Goal: Complete application form

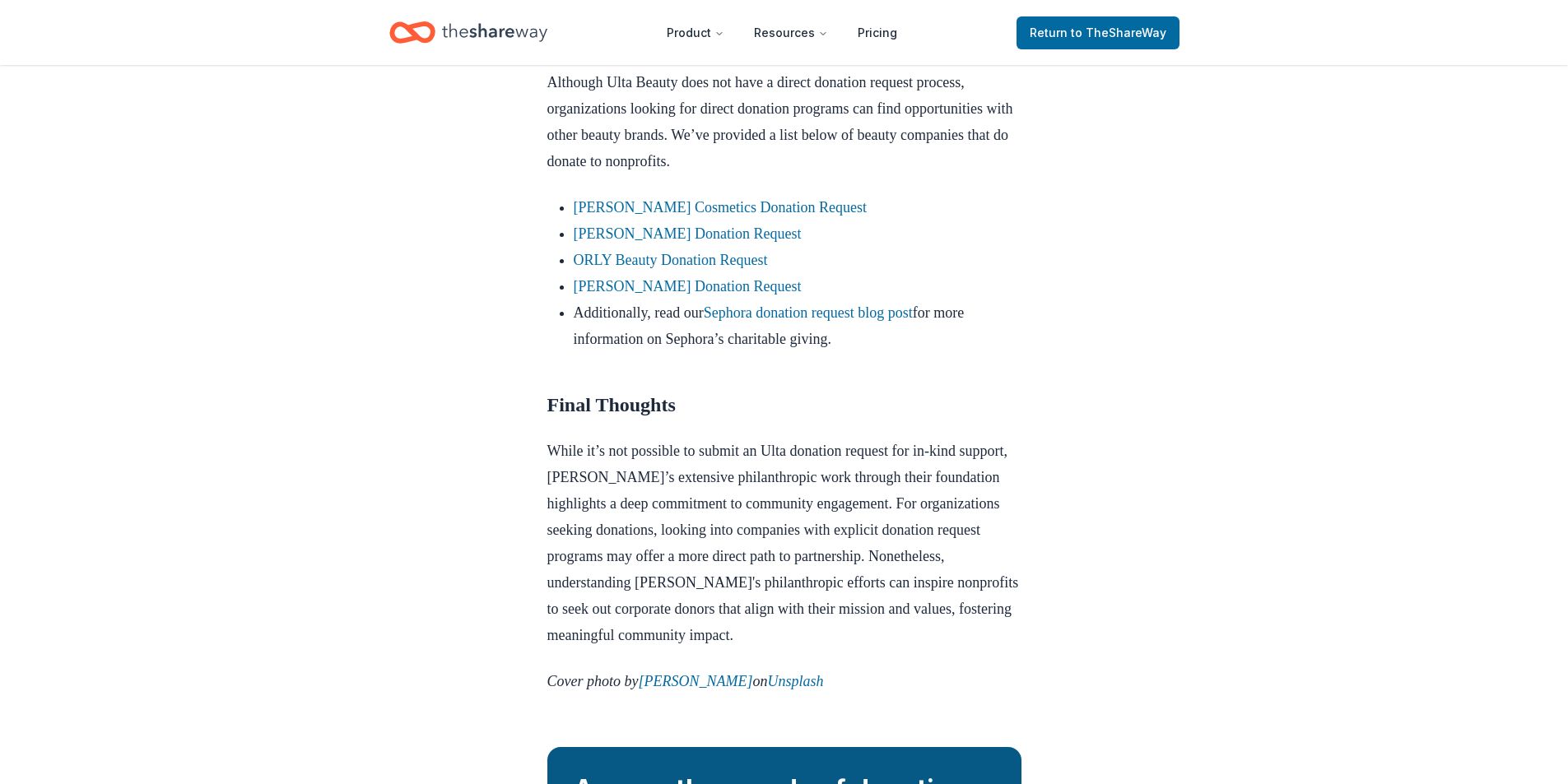
scroll to position [1480, 0]
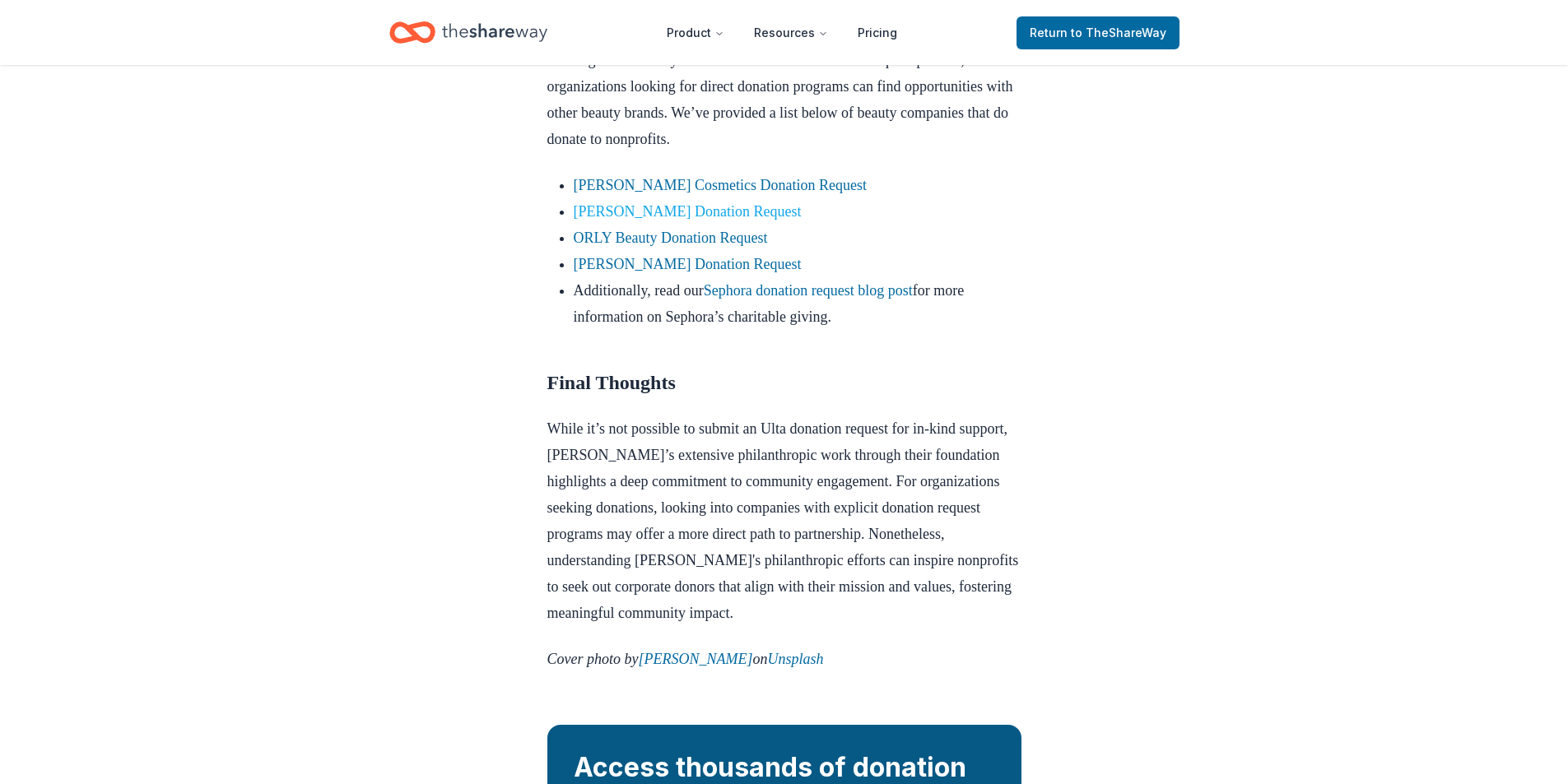
click at [680, 220] on link "Elizabeth Arden Donation Request" at bounding box center [688, 211] width 228 height 17
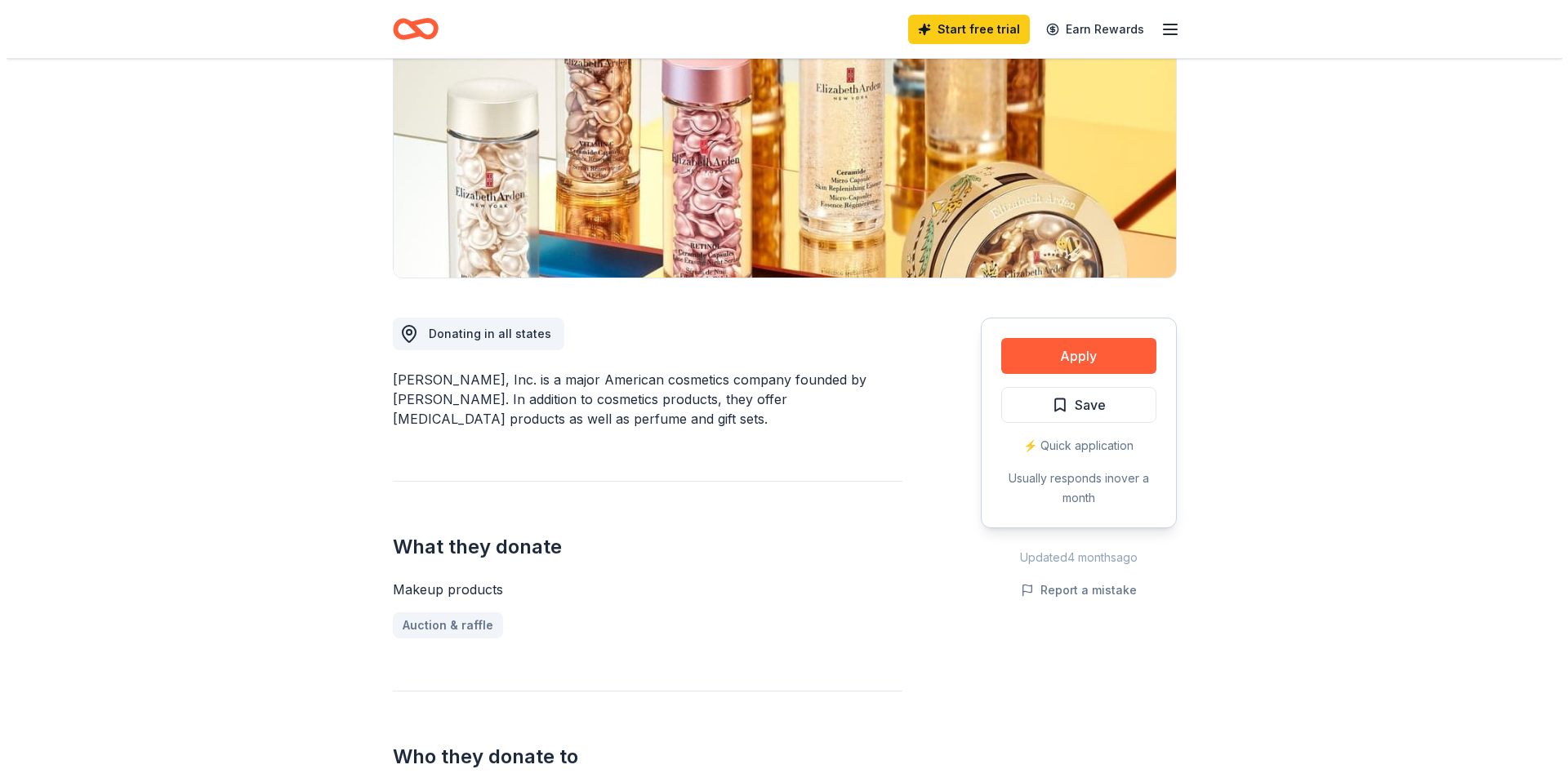
scroll to position [245, 0]
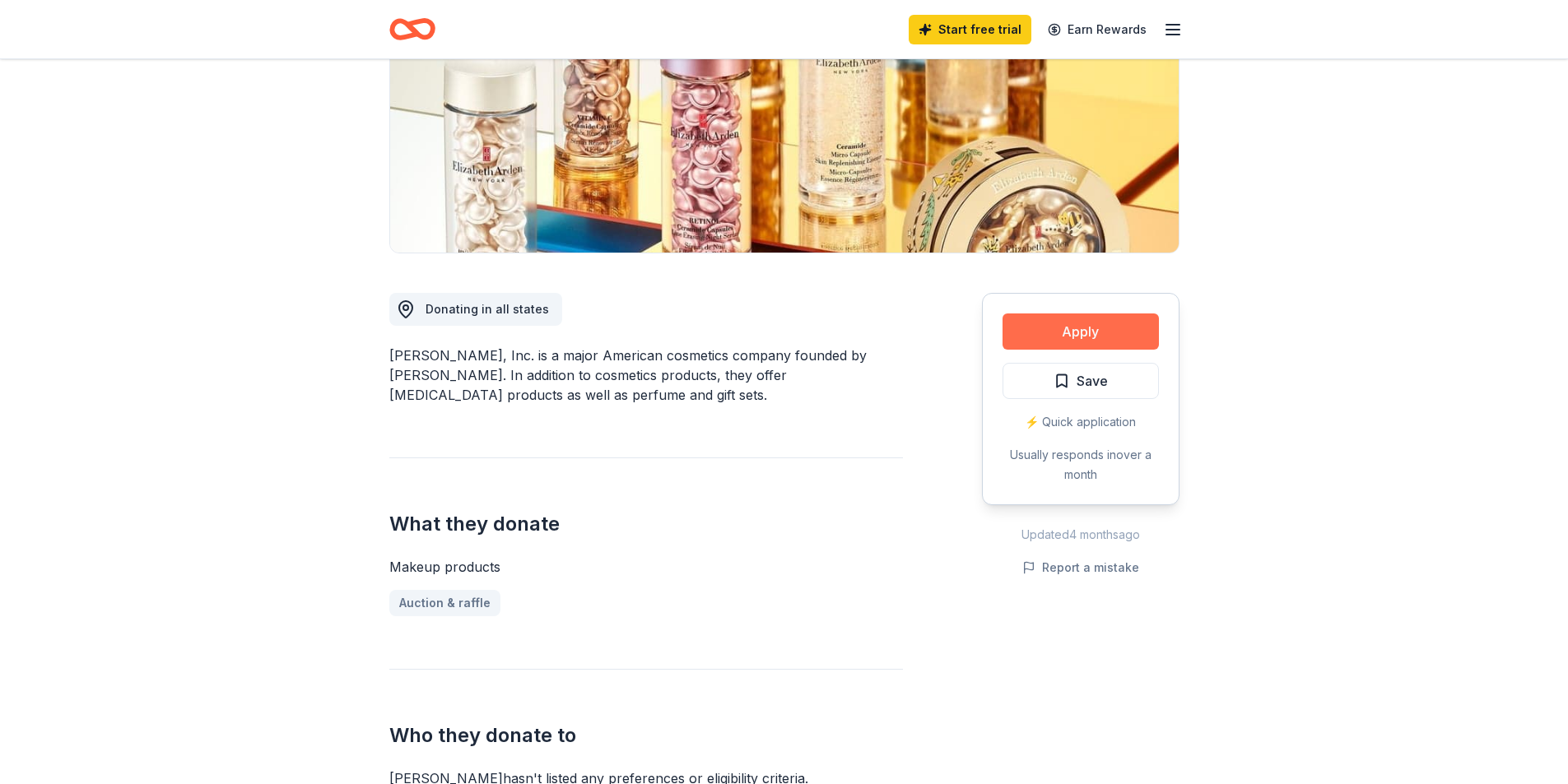
click at [1098, 323] on button "Apply" at bounding box center [1081, 331] width 156 height 36
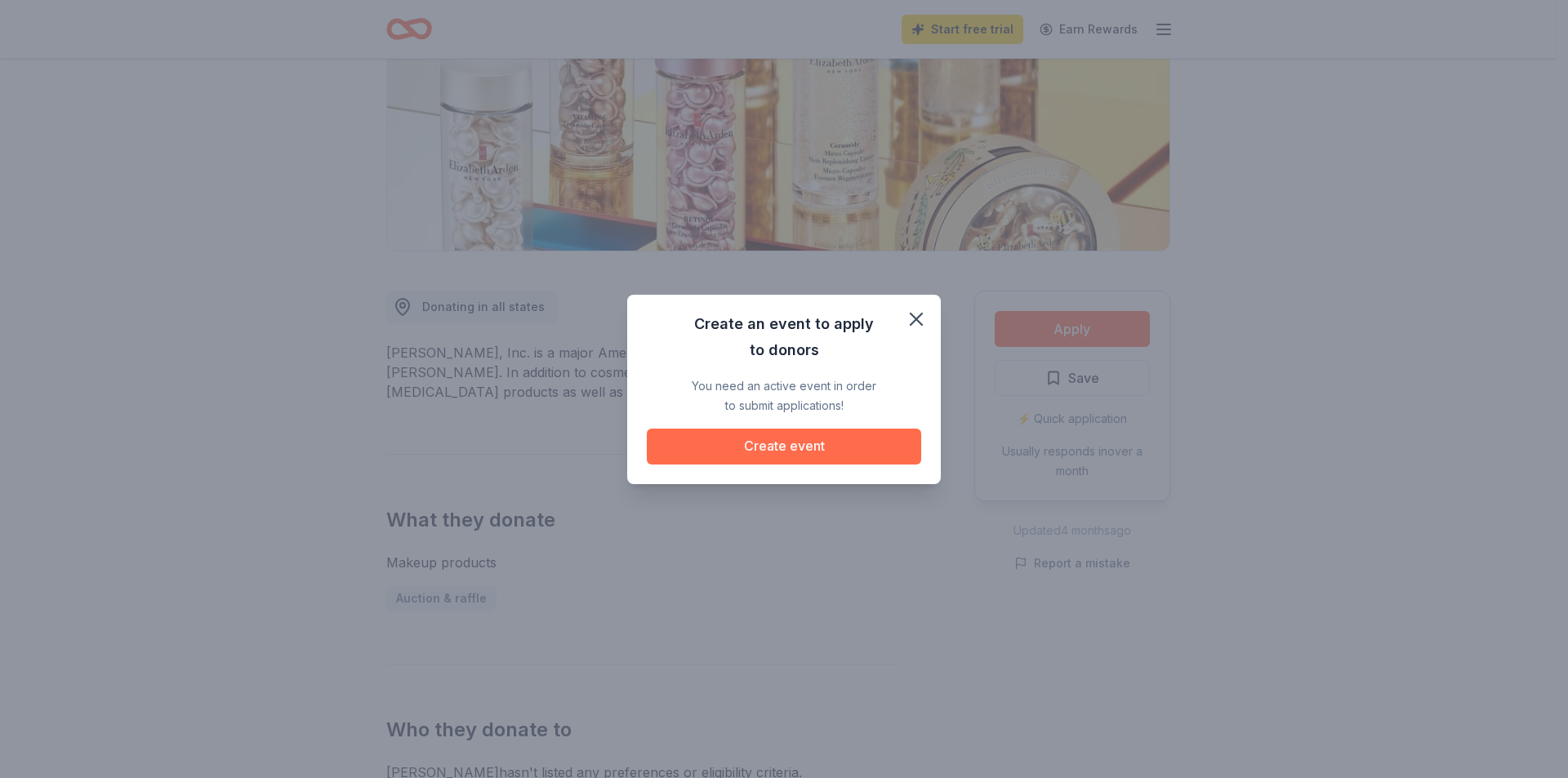
click at [791, 439] on button "Create event" at bounding box center [784, 446] width 275 height 36
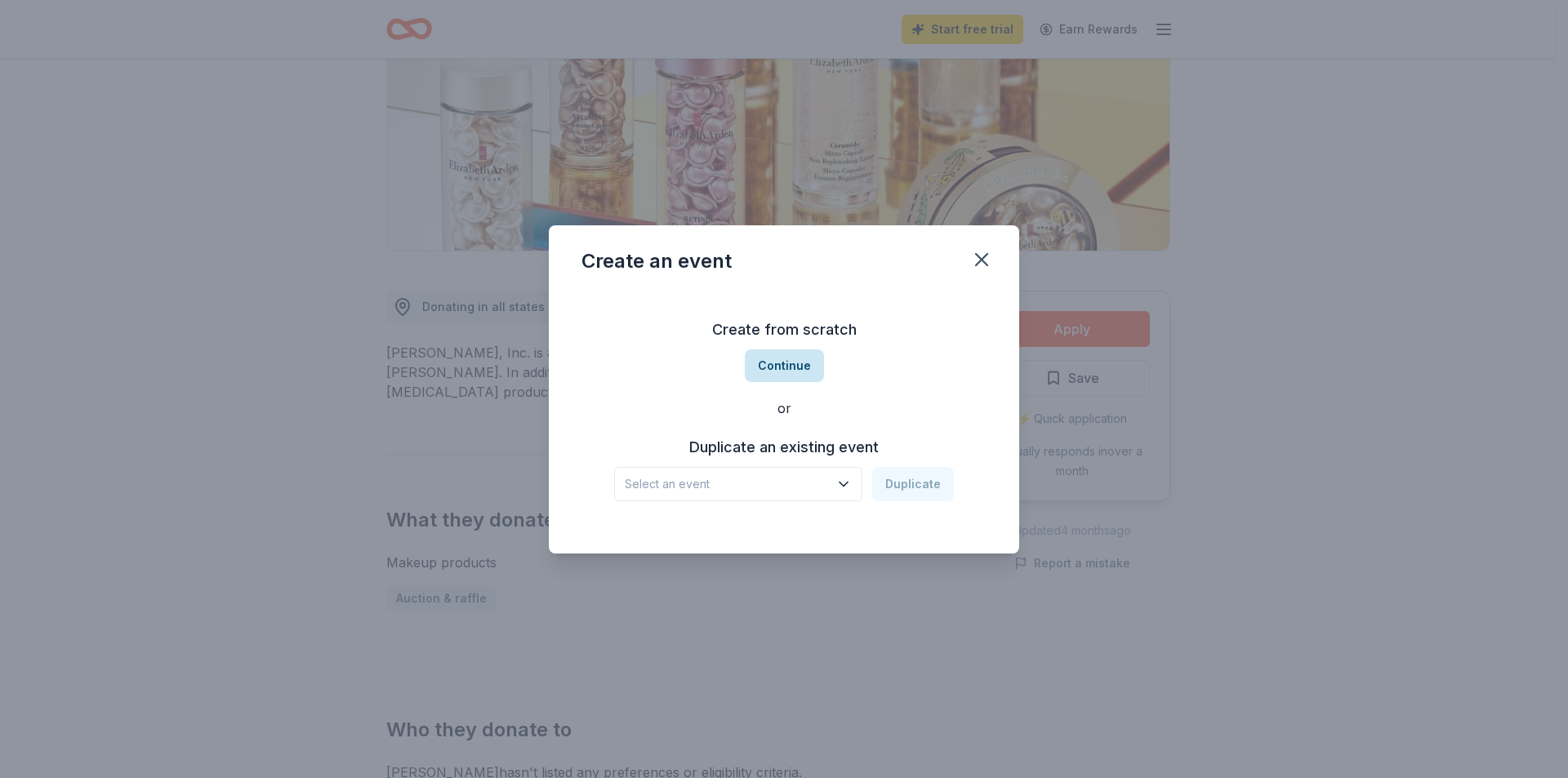
click at [775, 369] on button "Continue" at bounding box center [784, 365] width 79 height 33
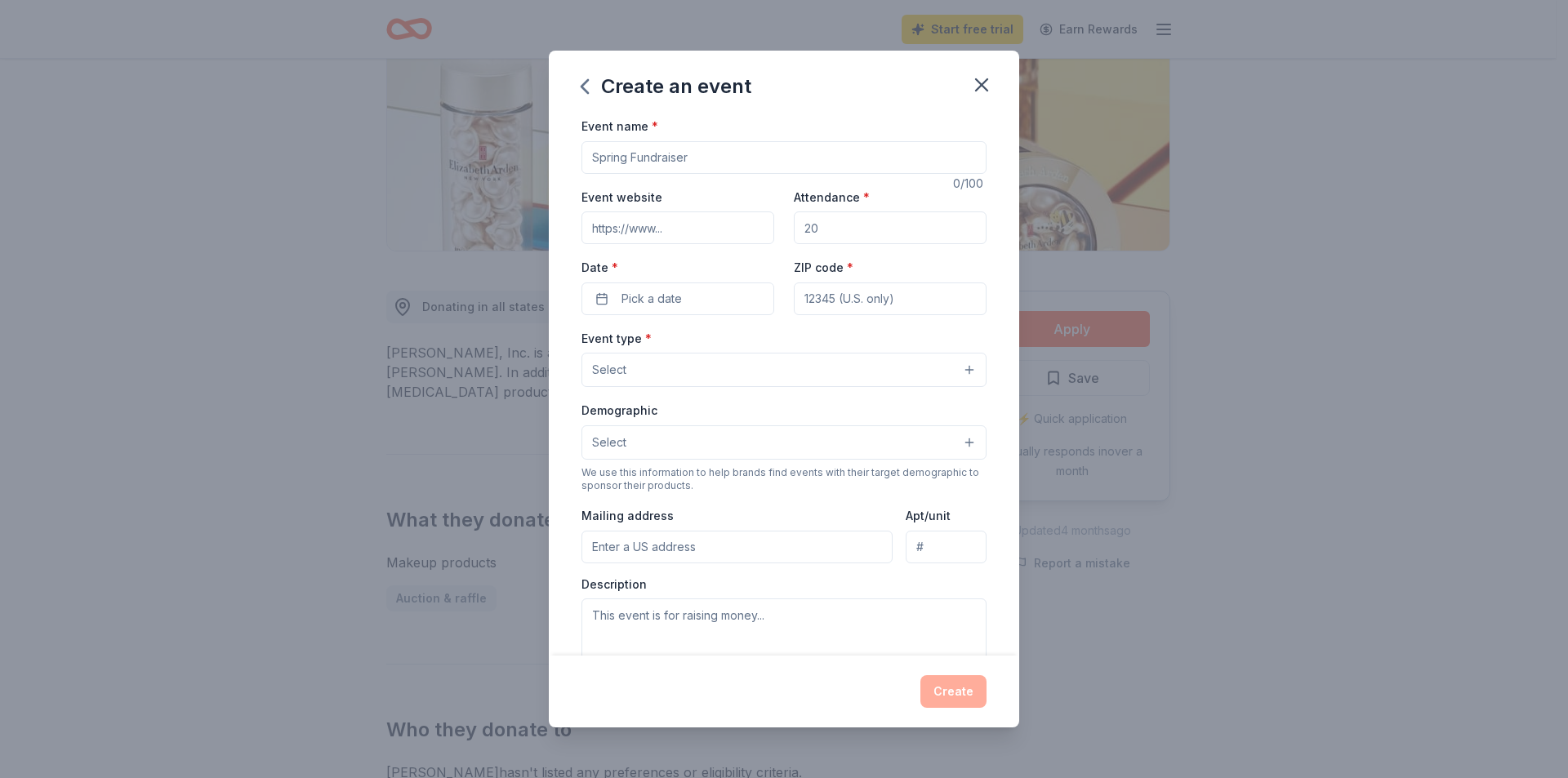
click at [657, 155] on input "Event name *" at bounding box center [783, 158] width 405 height 33
type input "Brews N Snooze"
click at [675, 233] on input "Event website" at bounding box center [677, 228] width 192 height 33
type input "smithton truck stop"
click at [850, 225] on input "Attendance *" at bounding box center [889, 228] width 192 height 33
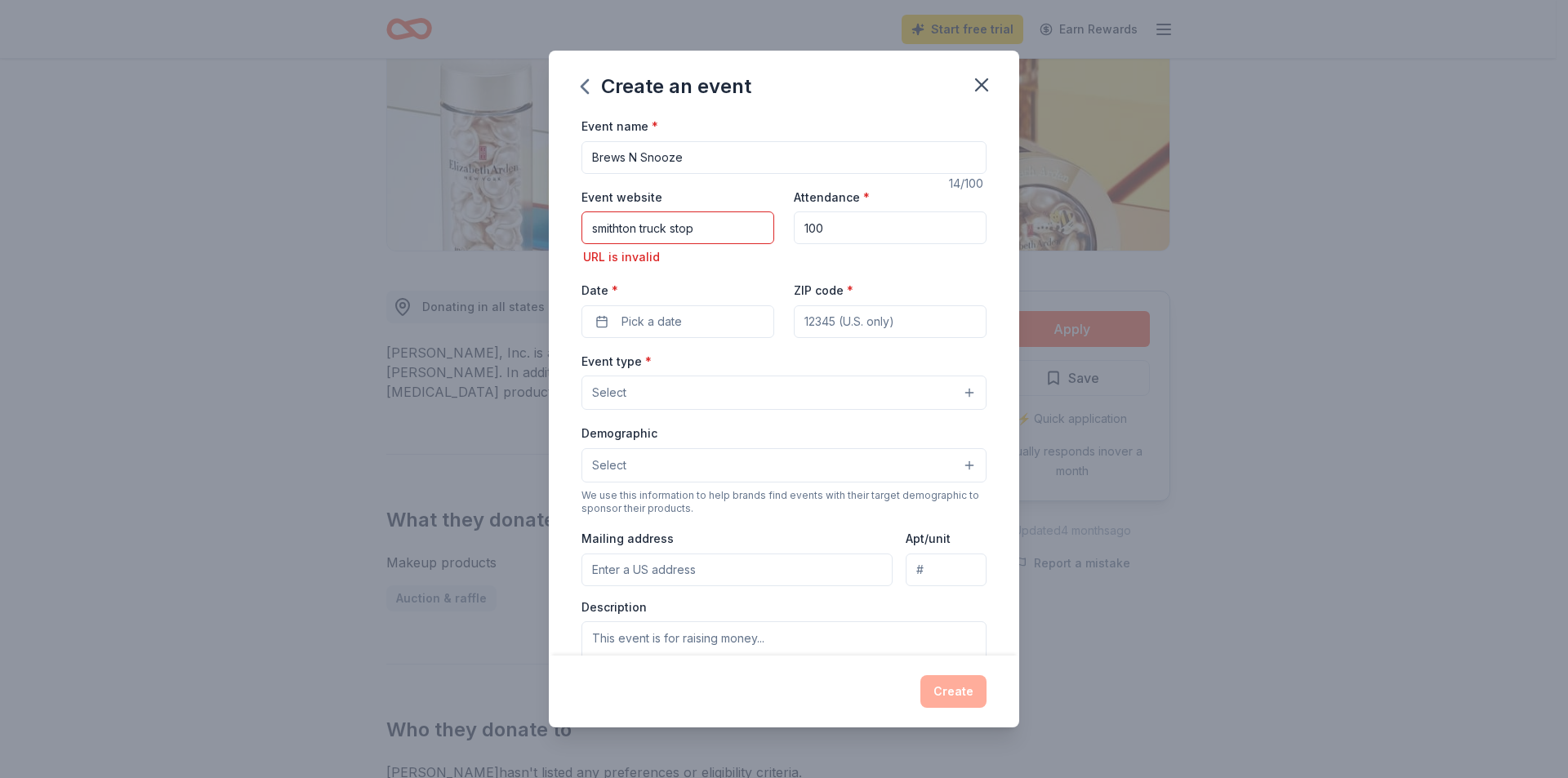
type input "100"
drag, startPoint x: 728, startPoint y: 221, endPoint x: 516, endPoint y: 222, distance: 212.0
click at [516, 222] on div "Create an event Event name * Brews N Snooze 14 /100 Event website smithton truc…" at bounding box center [784, 389] width 1568 height 778
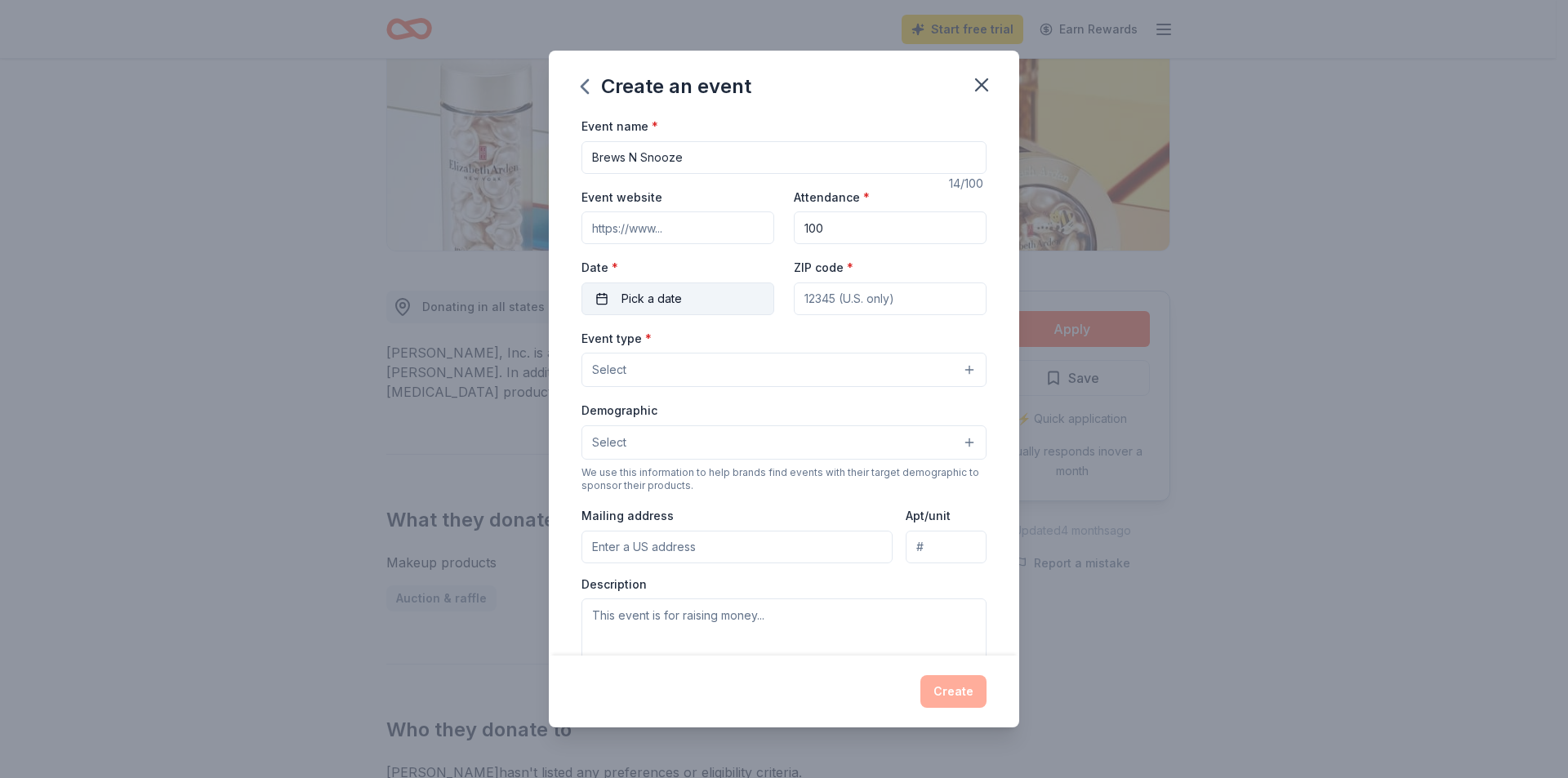
click at [604, 322] on div "Event name * Brews N Snooze 14 /100 Event website Attendance * 100 Date * Pick …" at bounding box center [783, 493] width 405 height 754
click at [620, 297] on button "Pick a date" at bounding box center [677, 299] width 192 height 33
click at [763, 340] on button "Go to next month" at bounding box center [763, 342] width 23 height 23
click at [767, 503] on button "22" at bounding box center [763, 511] width 29 height 29
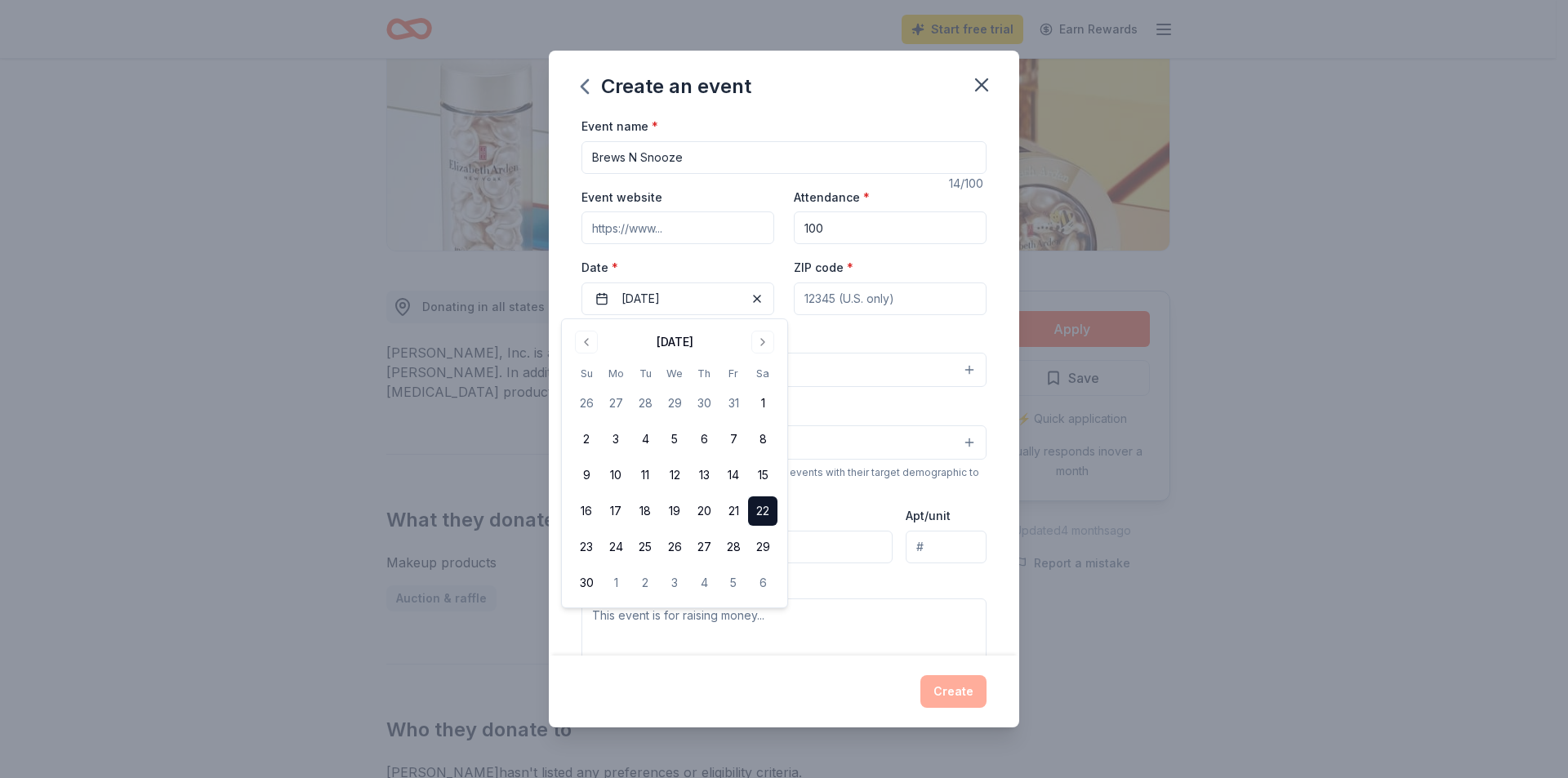
click at [761, 506] on button "22" at bounding box center [763, 511] width 29 height 29
click at [760, 512] on button "22" at bounding box center [763, 511] width 29 height 29
click at [930, 327] on div "Event name * Brews N Snooze 14 /100 Event website Attendance * 100 Date * 11/22…" at bounding box center [783, 493] width 405 height 754
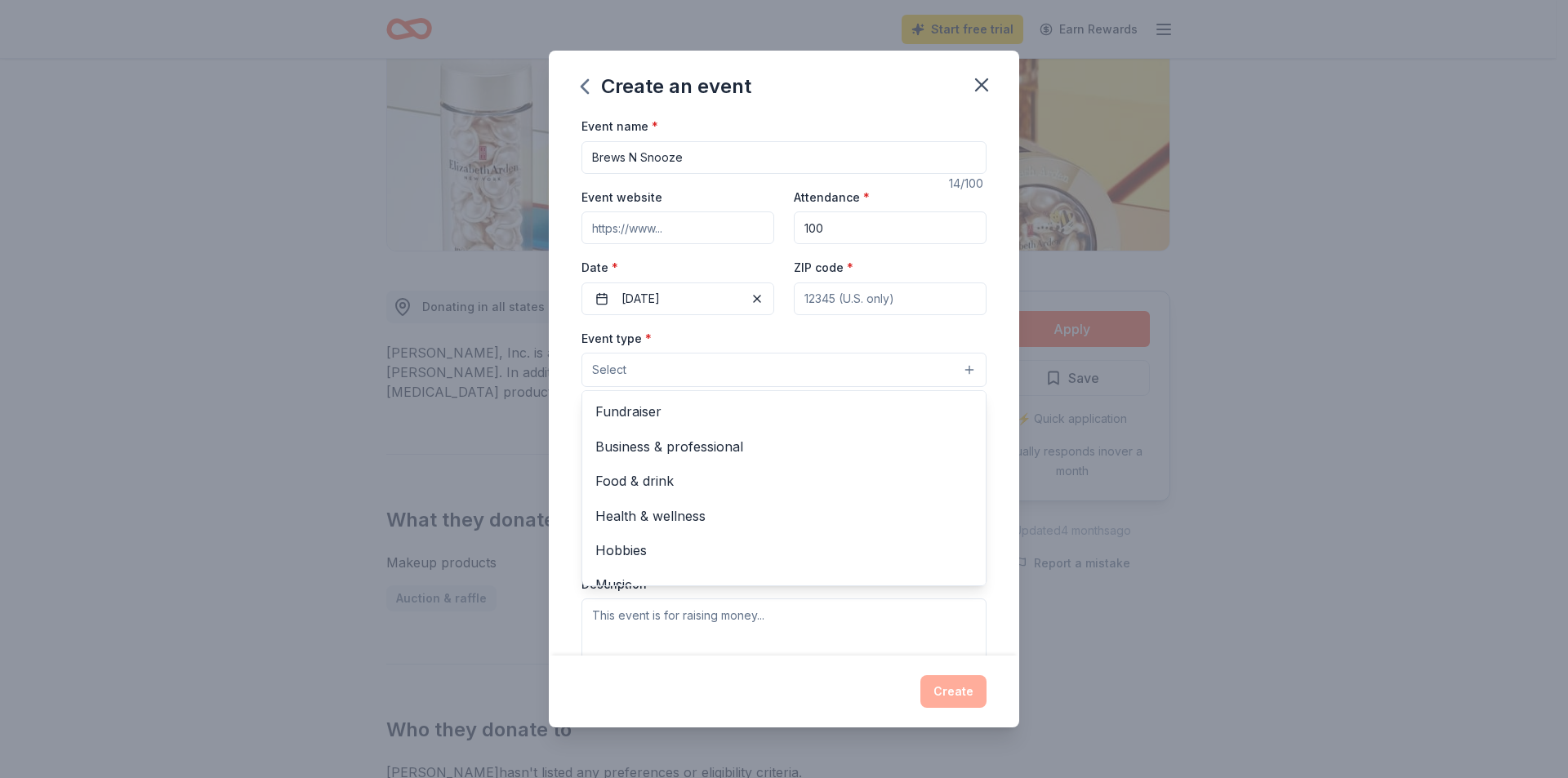
click at [958, 369] on button "Select" at bounding box center [783, 369] width 405 height 34
click at [675, 412] on span "Fundraiser" at bounding box center [784, 412] width 377 height 21
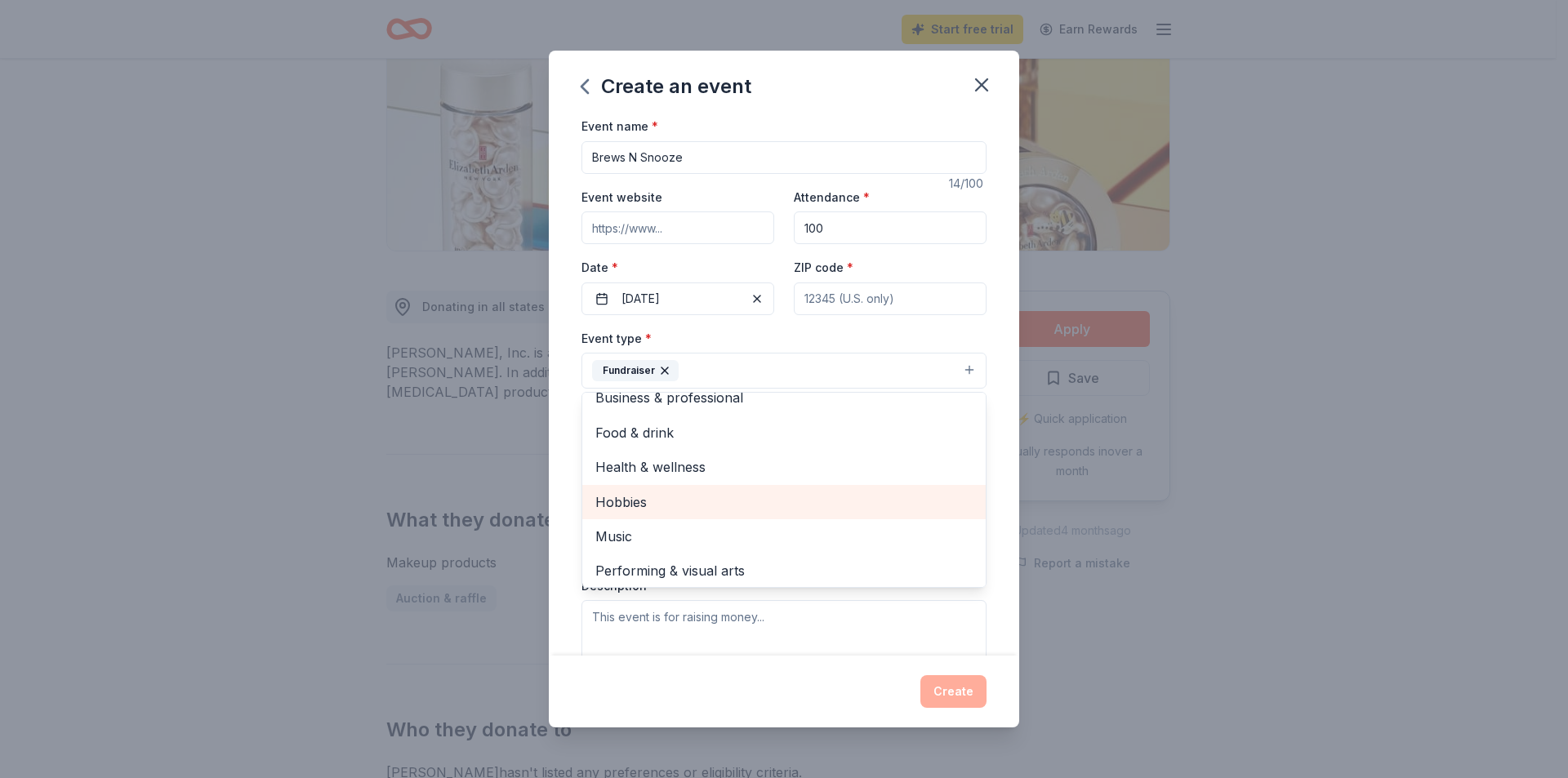
scroll to position [19, 0]
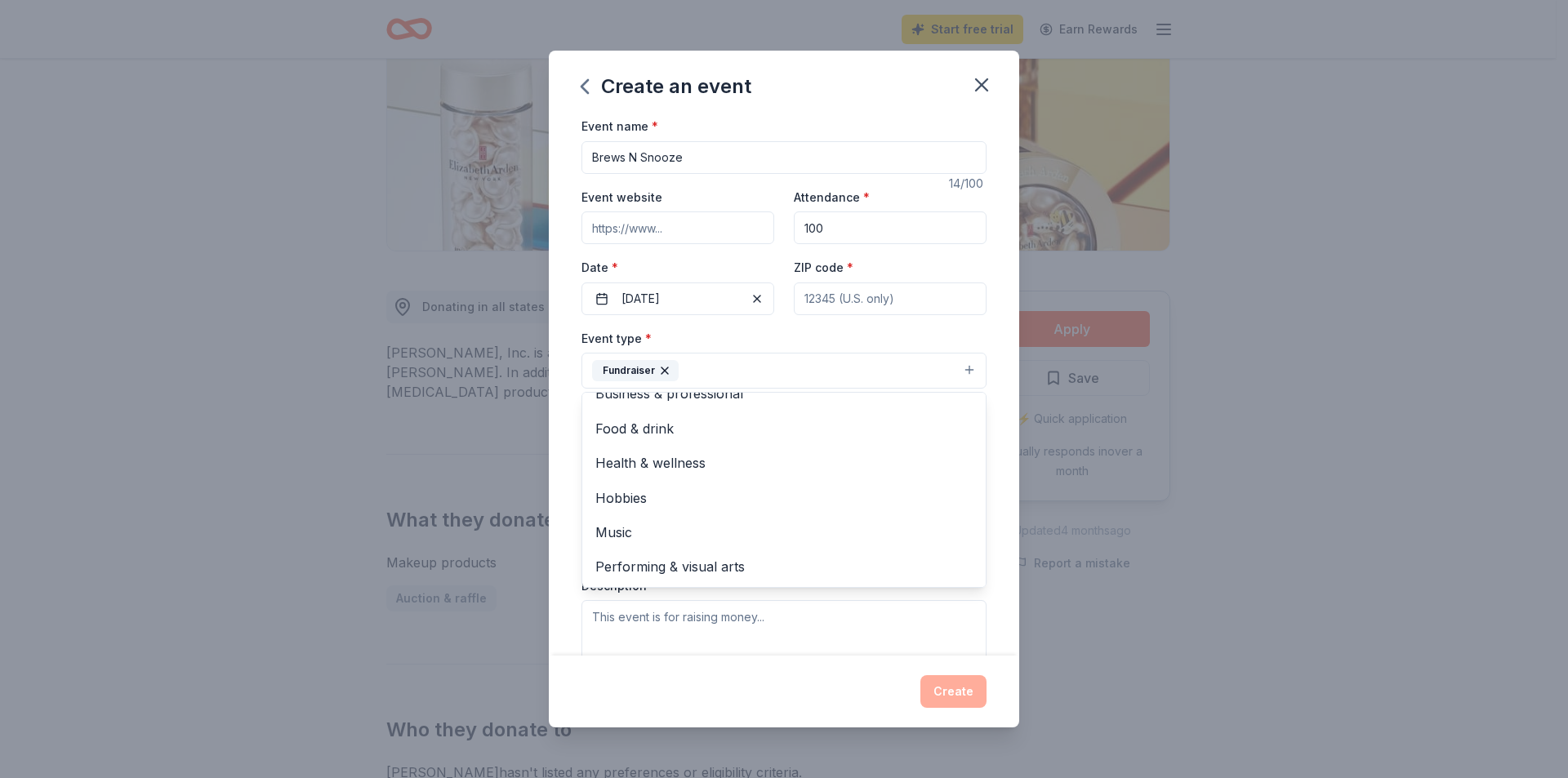
click at [980, 326] on div "Event name * Brews N Snooze 14 /100 Event website Attendance * 100 Date * 11/22…" at bounding box center [784, 386] width 471 height 539
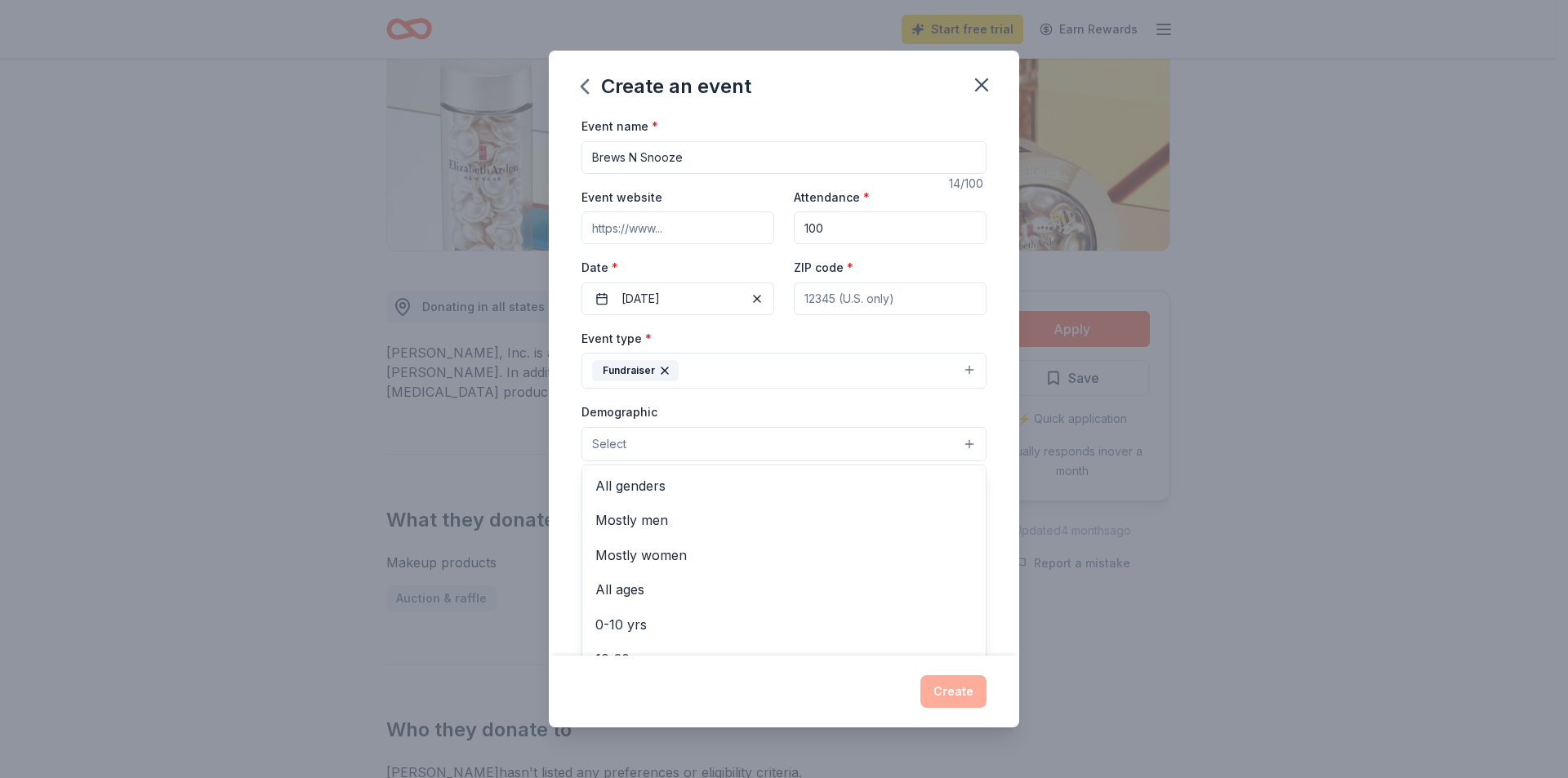
click at [951, 449] on button "Select" at bounding box center [783, 444] width 405 height 34
click at [623, 480] on span "All genders" at bounding box center [784, 486] width 377 height 21
click at [1000, 502] on div "Event name * Brews N Snooze 14 /100 Event website Attendance * 100 Date * 11/22…" at bounding box center [784, 386] width 471 height 539
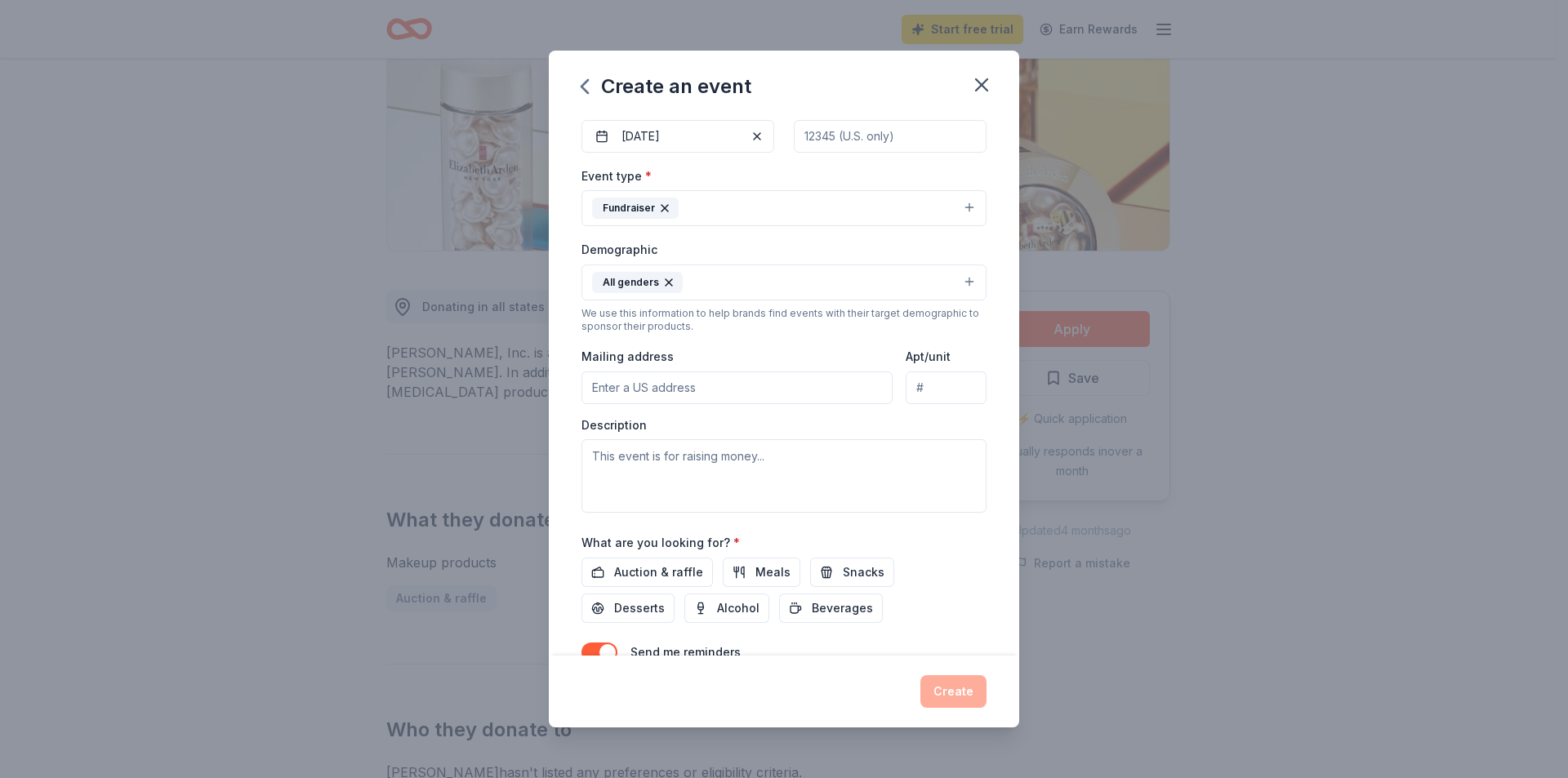
scroll to position [163, 0]
click at [628, 386] on input "Mailing address" at bounding box center [737, 387] width 311 height 33
type input "138 Motordrome Road"
type input "15479"
paste textarea "My name is Becky Bach, and on behalf of the Smithton Truck Stop and Pit Stop Ca…"
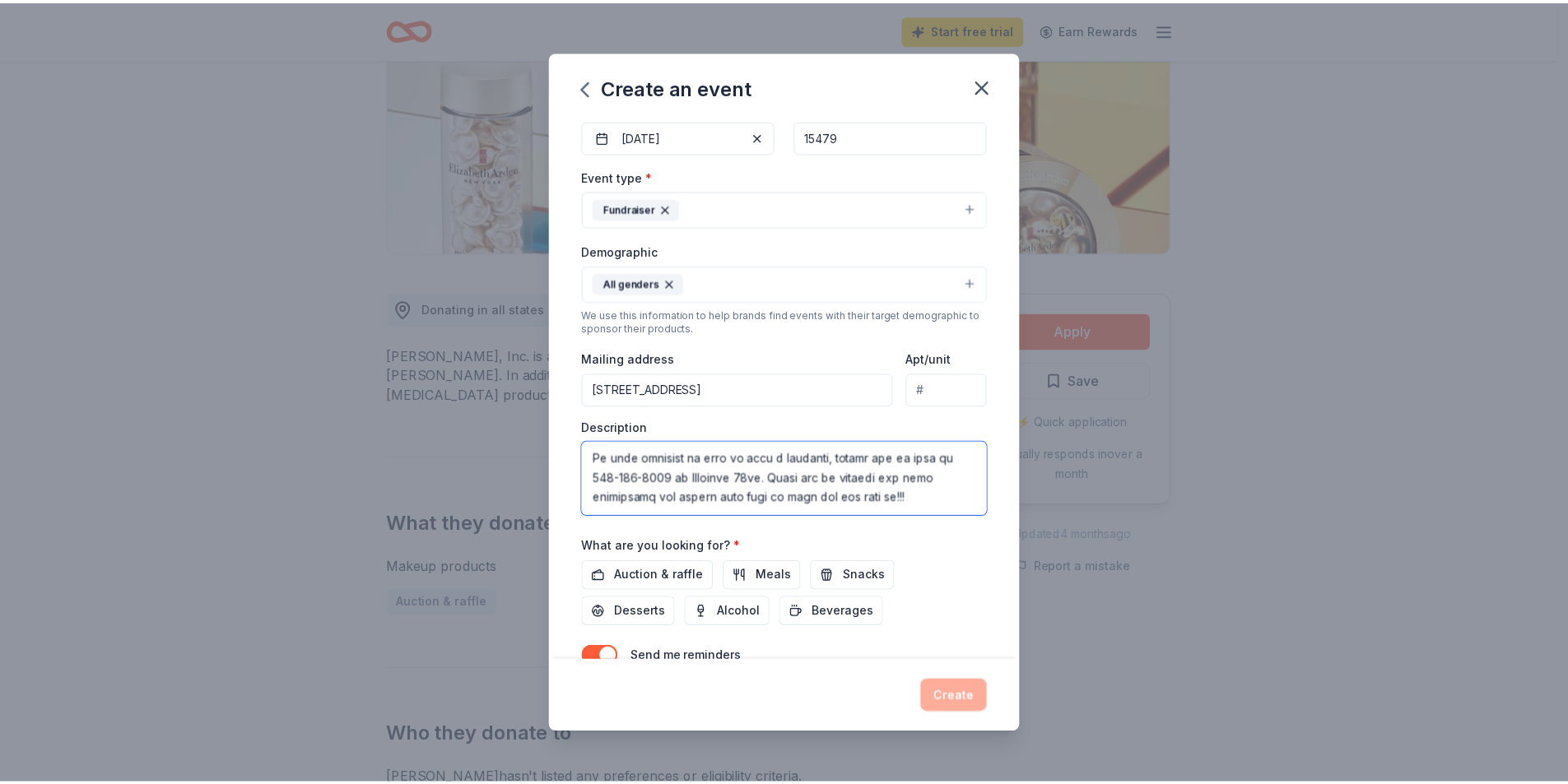
scroll to position [246, 0]
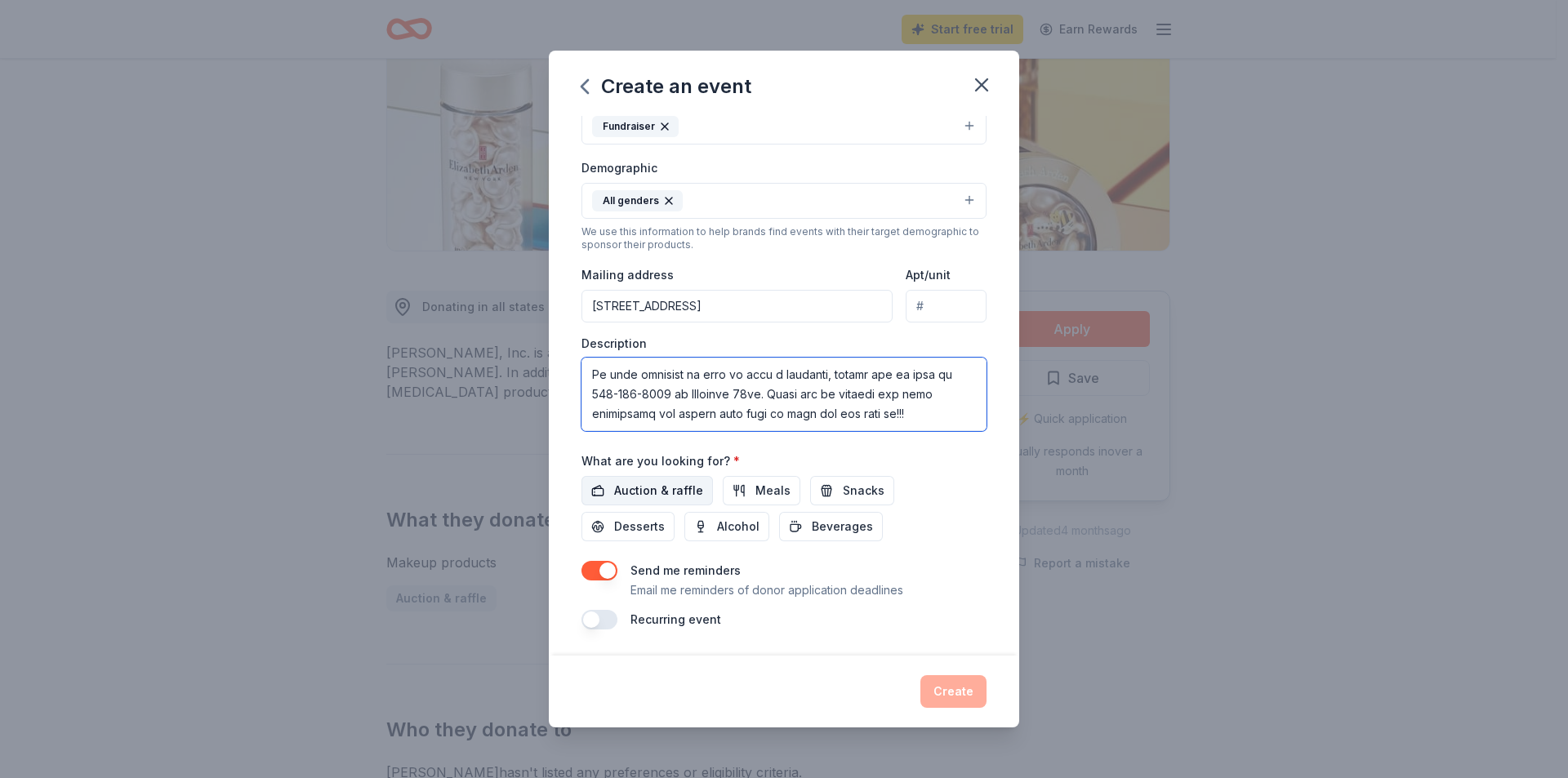
type textarea "My name is Becky Bach, and on behalf of the Smithton Truck Stop and Pit Stop Ca…"
click at [658, 485] on span "Auction & raffle" at bounding box center [658, 490] width 89 height 19
click at [743, 493] on button "Meals" at bounding box center [761, 490] width 77 height 29
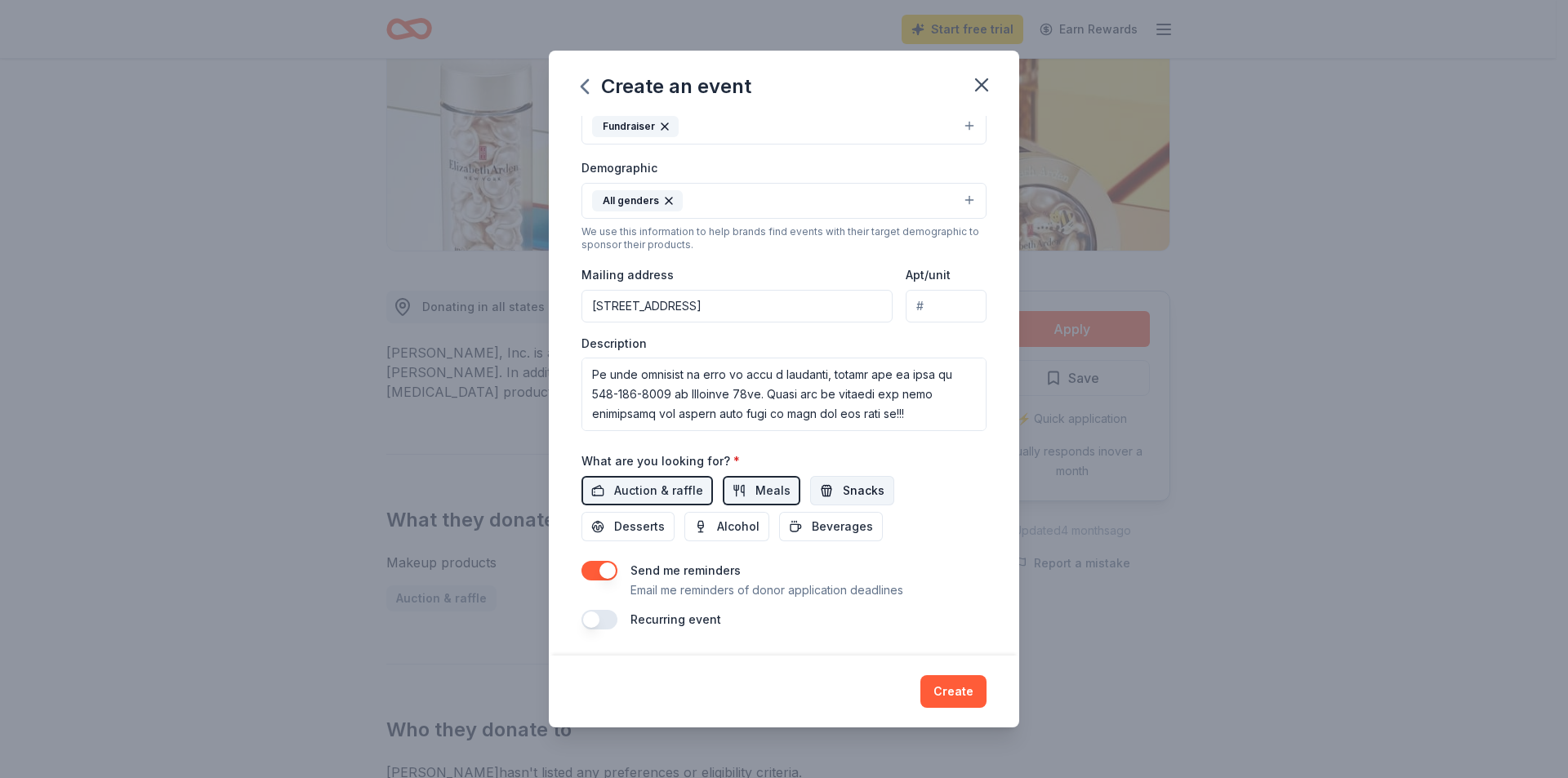
click at [852, 486] on span "Snacks" at bounding box center [863, 490] width 42 height 19
click at [833, 524] on span "Beverages" at bounding box center [842, 527] width 61 height 19
click at [965, 699] on button "Create" at bounding box center [953, 692] width 66 height 33
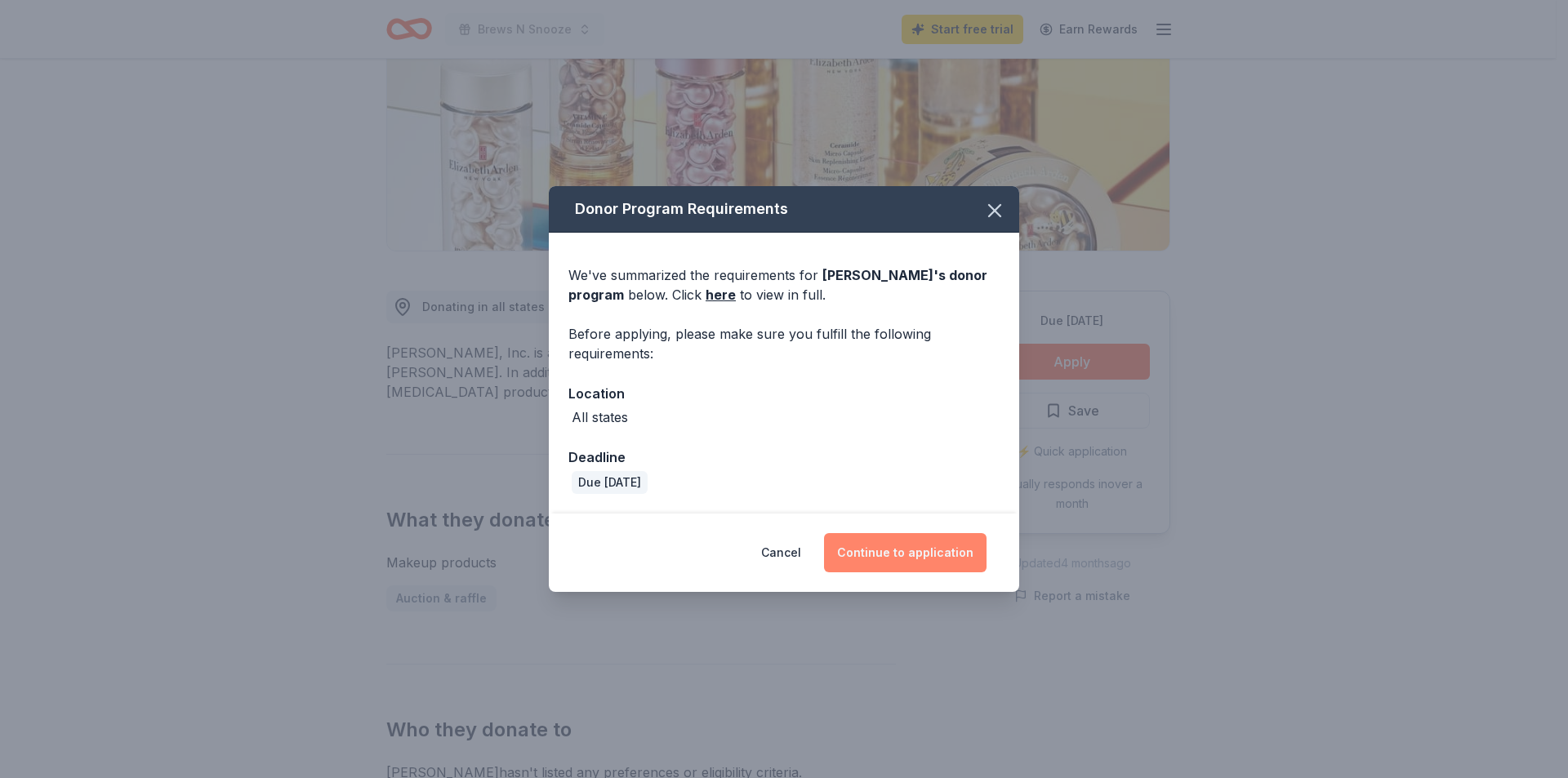
click at [864, 544] on button "Continue to application" at bounding box center [905, 553] width 162 height 40
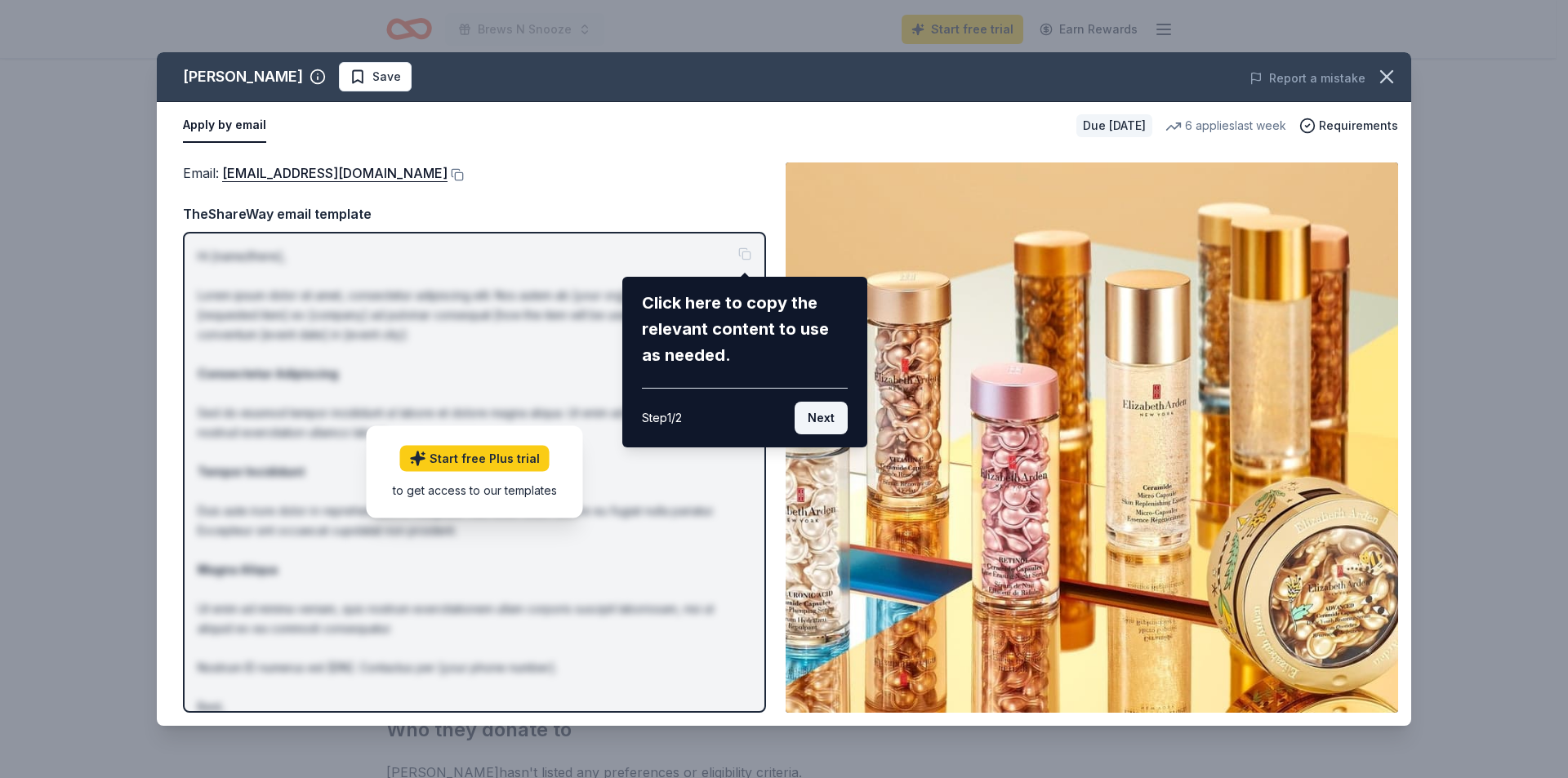
click at [818, 421] on button "Next" at bounding box center [821, 418] width 53 height 33
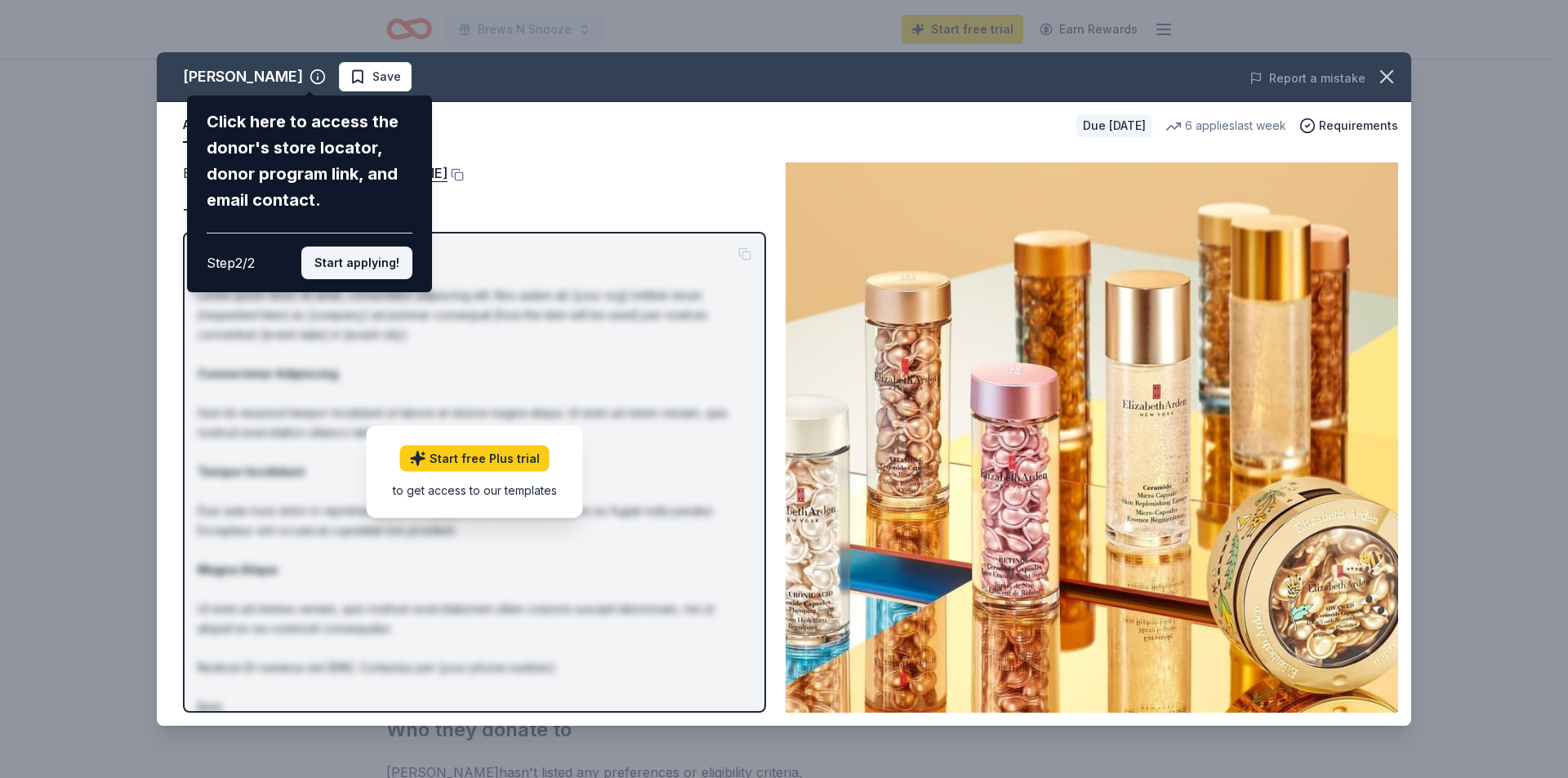
click at [363, 260] on button "Start applying!" at bounding box center [357, 263] width 111 height 33
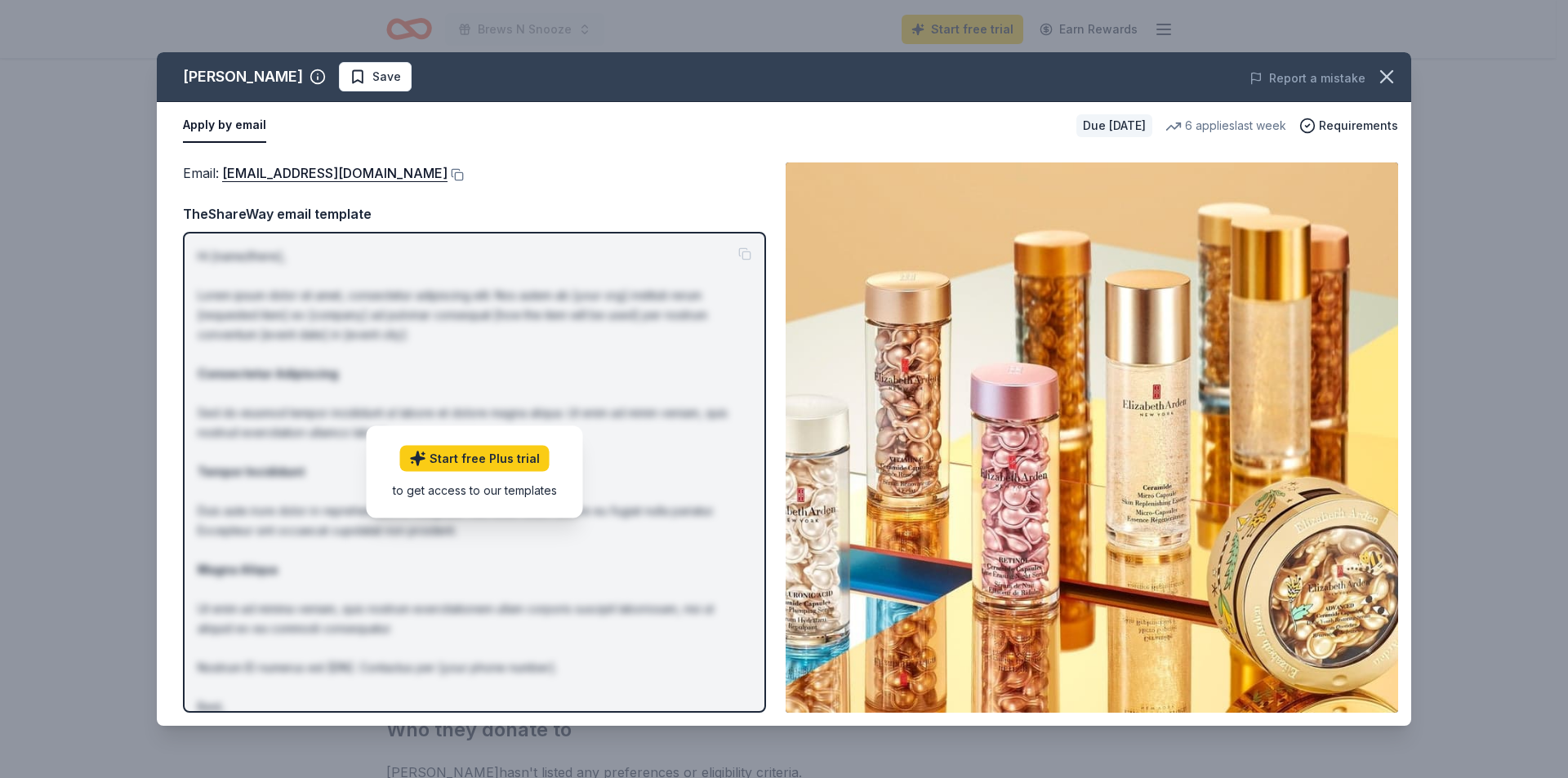
click at [480, 462] on div "Elizabeth Arden Save Report a mistake Apply by email Due in 16 days 6 applies l…" at bounding box center [783, 389] width 1254 height 674
click at [644, 235] on div "Elizabeth Arden Save Report a mistake Apply by email Due in 16 days 6 applies l…" at bounding box center [783, 389] width 1254 height 674
click at [1386, 71] on icon "button" at bounding box center [1386, 77] width 23 height 23
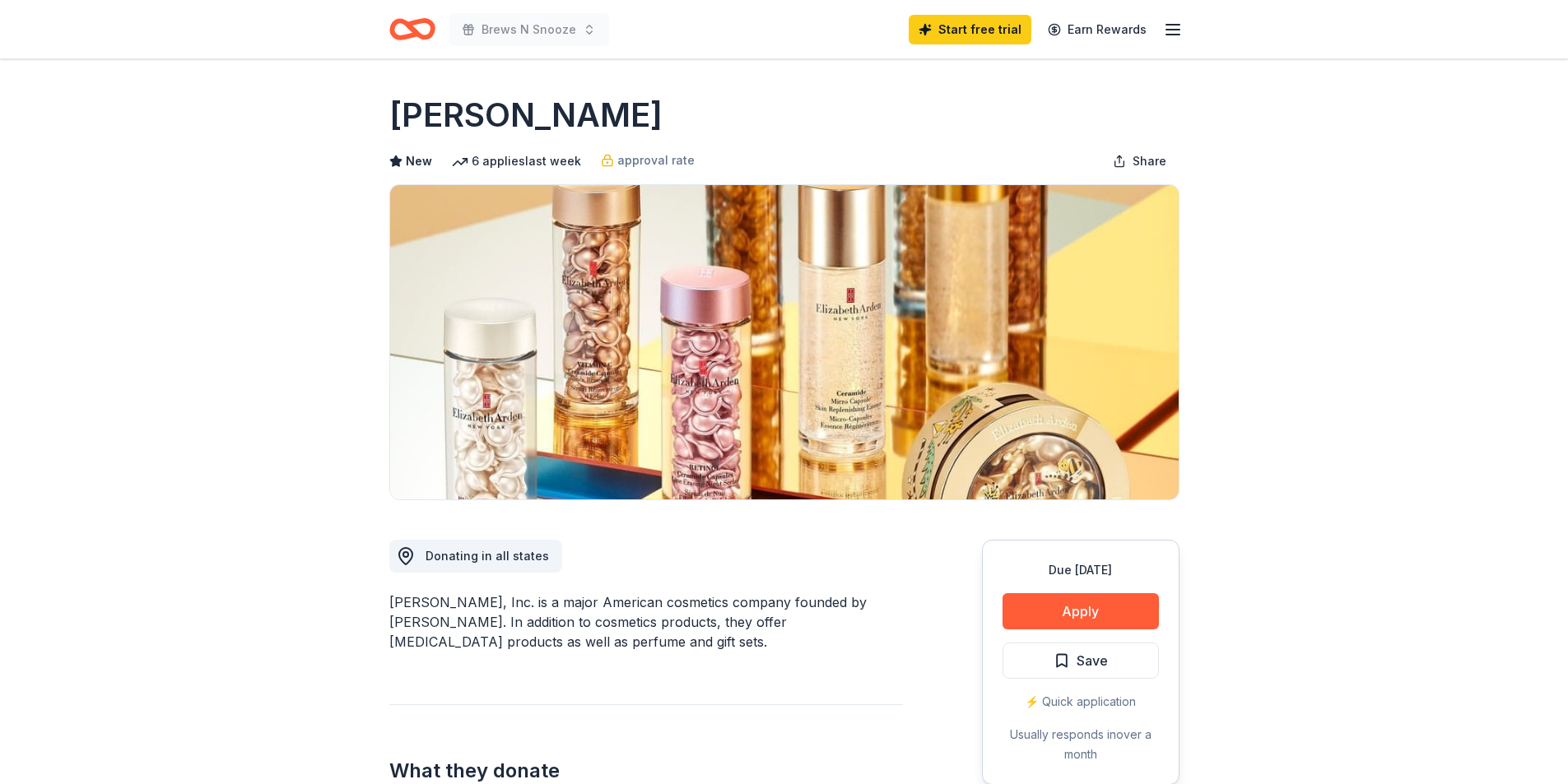
click at [412, 29] on icon "Home" at bounding box center [419, 28] width 25 height 17
